Goal: Information Seeking & Learning: Learn about a topic

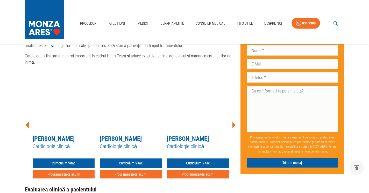
scroll to position [625, 0]
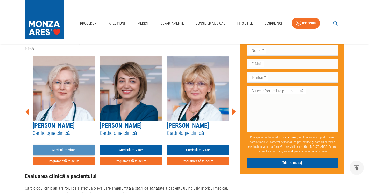
click at [57, 155] on link "Curriculum Vitae" at bounding box center [64, 150] width 62 height 10
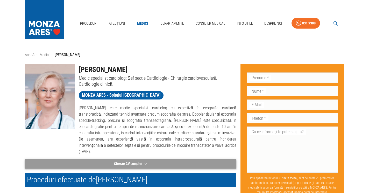
click at [143, 159] on button "Citește CV complet" at bounding box center [131, 164] width 212 height 10
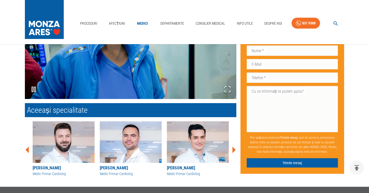
scroll to position [503, 0]
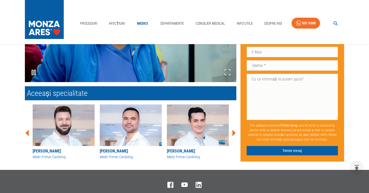
click at [233, 130] on icon at bounding box center [234, 133] width 3 height 6
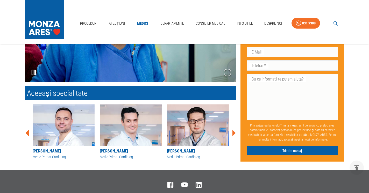
click at [233, 130] on icon at bounding box center [234, 133] width 3 height 6
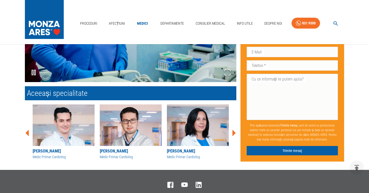
click at [233, 130] on icon at bounding box center [234, 133] width 3 height 6
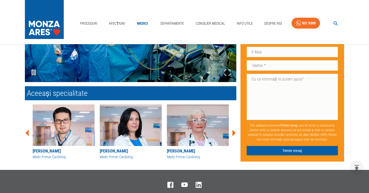
click at [233, 130] on icon at bounding box center [234, 133] width 3 height 6
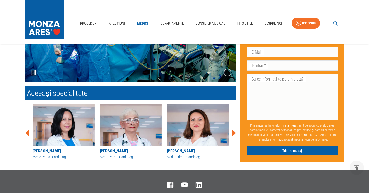
click at [233, 130] on icon at bounding box center [234, 133] width 3 height 6
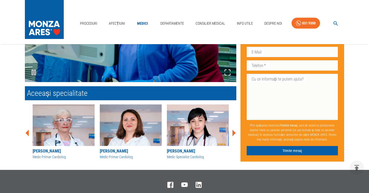
click at [233, 129] on icon at bounding box center [234, 132] width 3 height 6
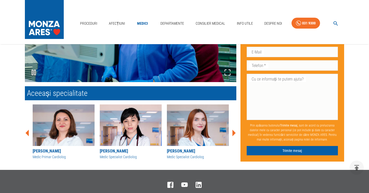
click at [233, 129] on icon at bounding box center [234, 132] width 3 height 6
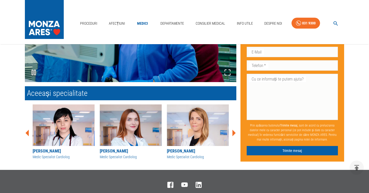
click at [233, 129] on icon at bounding box center [234, 132] width 3 height 6
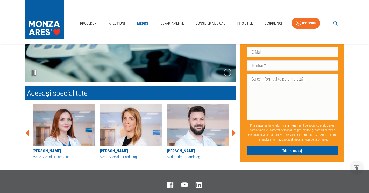
click at [233, 130] on icon at bounding box center [234, 133] width 3 height 6
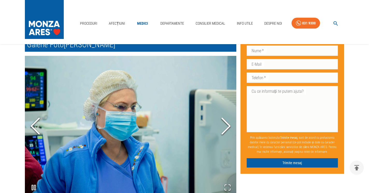
scroll to position [397, 0]
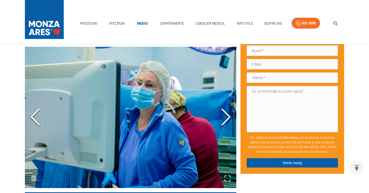
click at [230, 110] on polyline "Next Slide" at bounding box center [226, 117] width 8 height 16
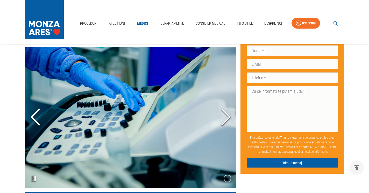
click at [226, 111] on icon "Next Slide" at bounding box center [226, 116] width 16 height 31
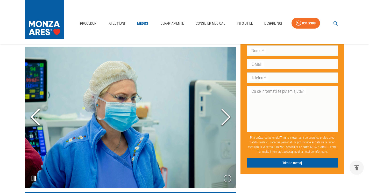
click at [226, 111] on icon "Next Slide" at bounding box center [226, 116] width 16 height 31
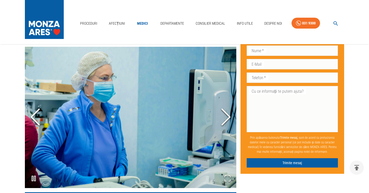
click at [226, 111] on icon "Next Slide" at bounding box center [226, 116] width 16 height 31
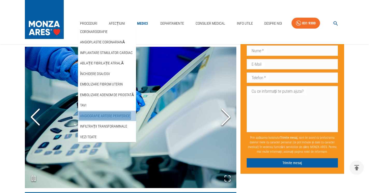
click at [96, 112] on link "Angiografie artere periferice" at bounding box center [105, 116] width 52 height 9
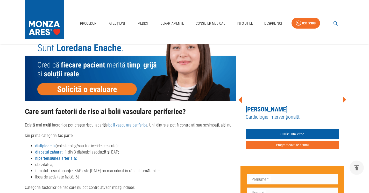
scroll to position [423, 0]
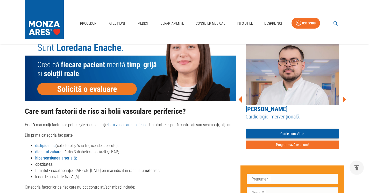
click at [293, 129] on link "Curriculum Vitae" at bounding box center [292, 134] width 93 height 10
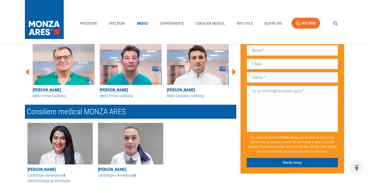
scroll to position [265, 0]
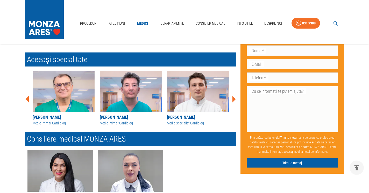
click at [56, 117] on div "[PERSON_NAME]" at bounding box center [64, 117] width 62 height 6
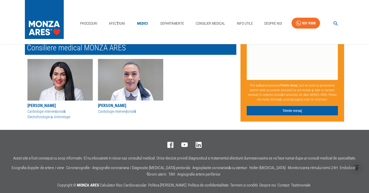
scroll to position [582, 0]
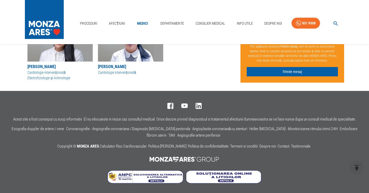
scroll to position [265, 0]
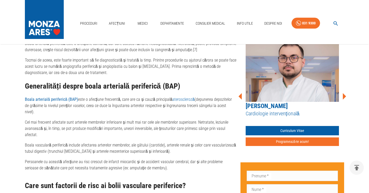
scroll to position [397, 0]
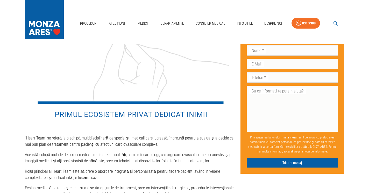
scroll to position [625, 0]
